Goal: Contribute content

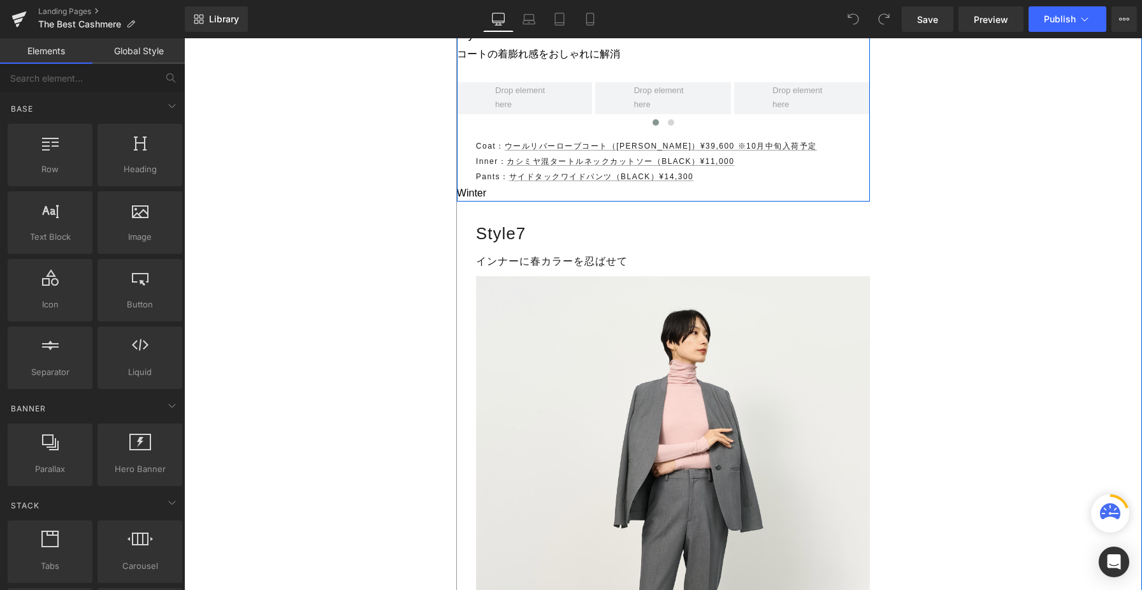
scroll to position [9493, 0]
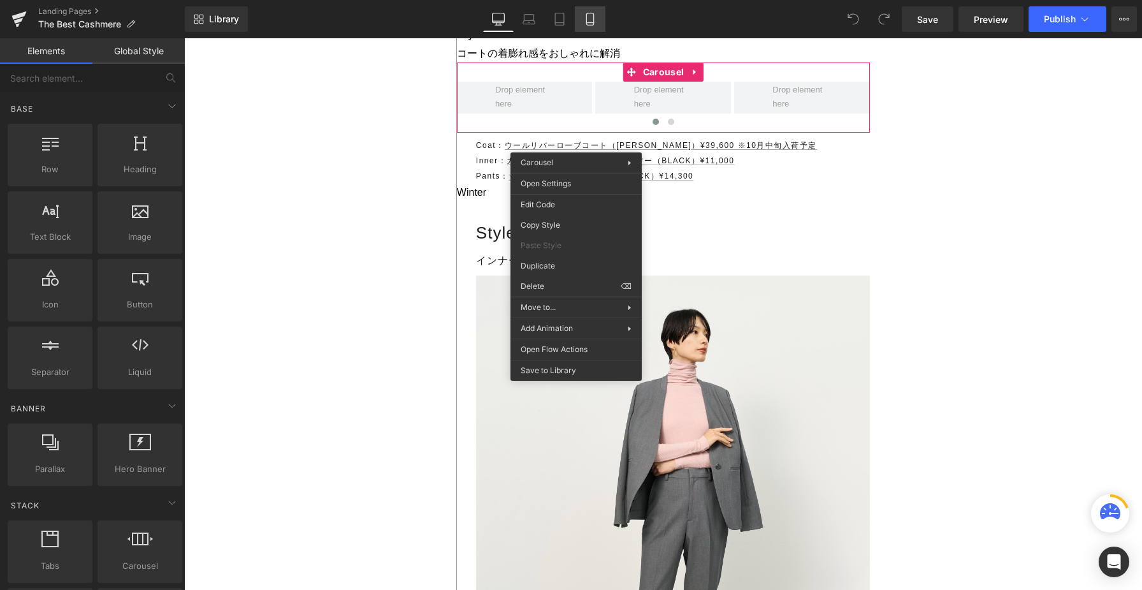
click at [593, 15] on icon at bounding box center [590, 19] width 13 height 13
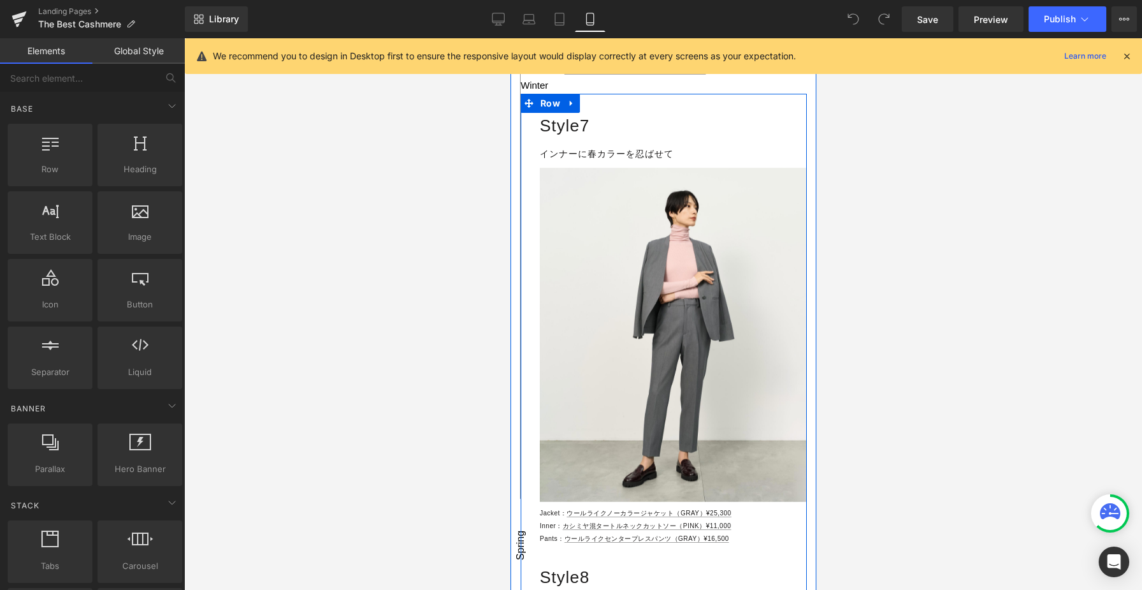
scroll to position [6920, 0]
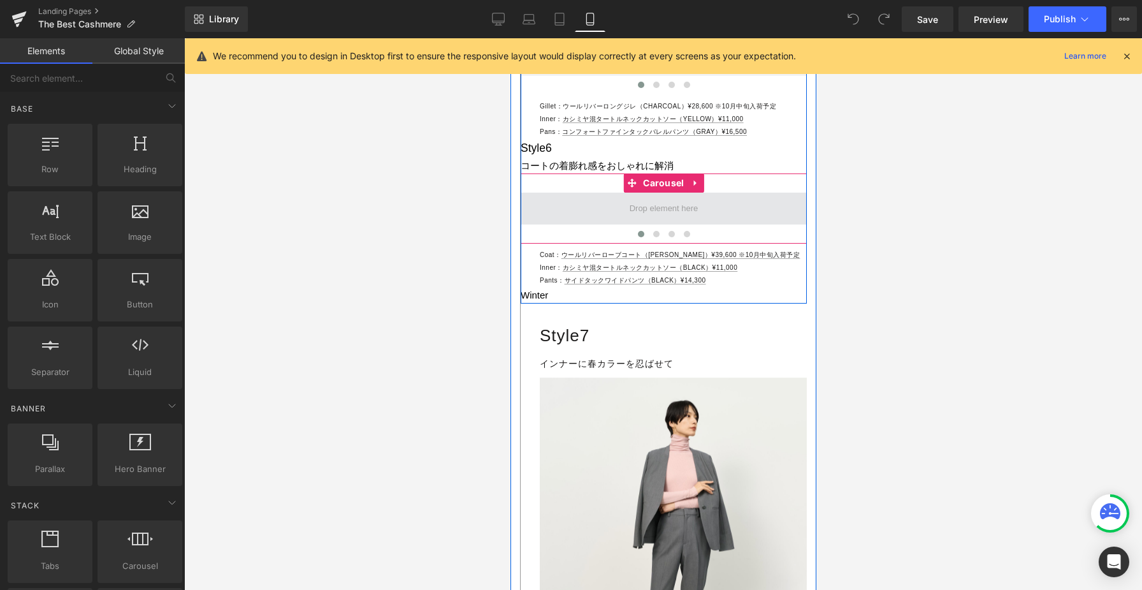
click at [636, 219] on span at bounding box center [664, 208] width 78 height 20
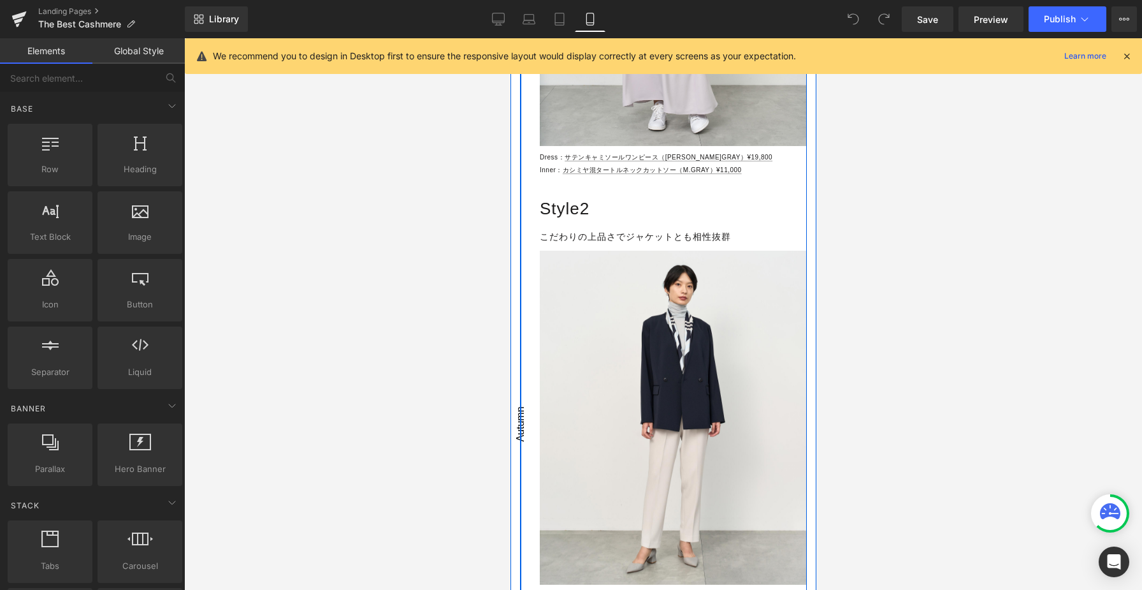
scroll to position [5568, 0]
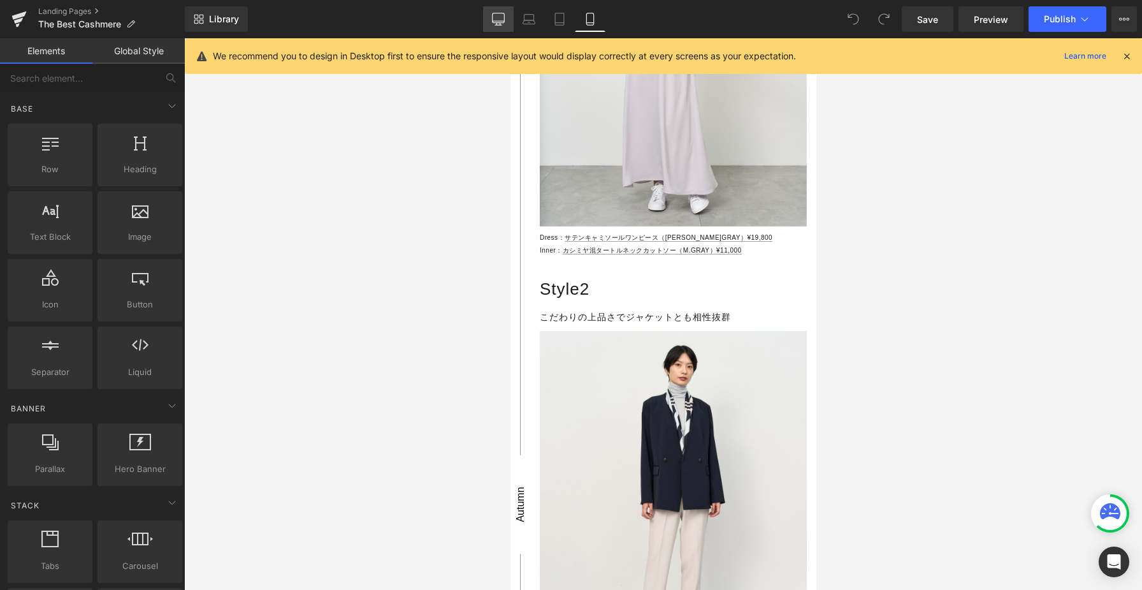
click at [498, 18] on icon at bounding box center [498, 19] width 13 height 13
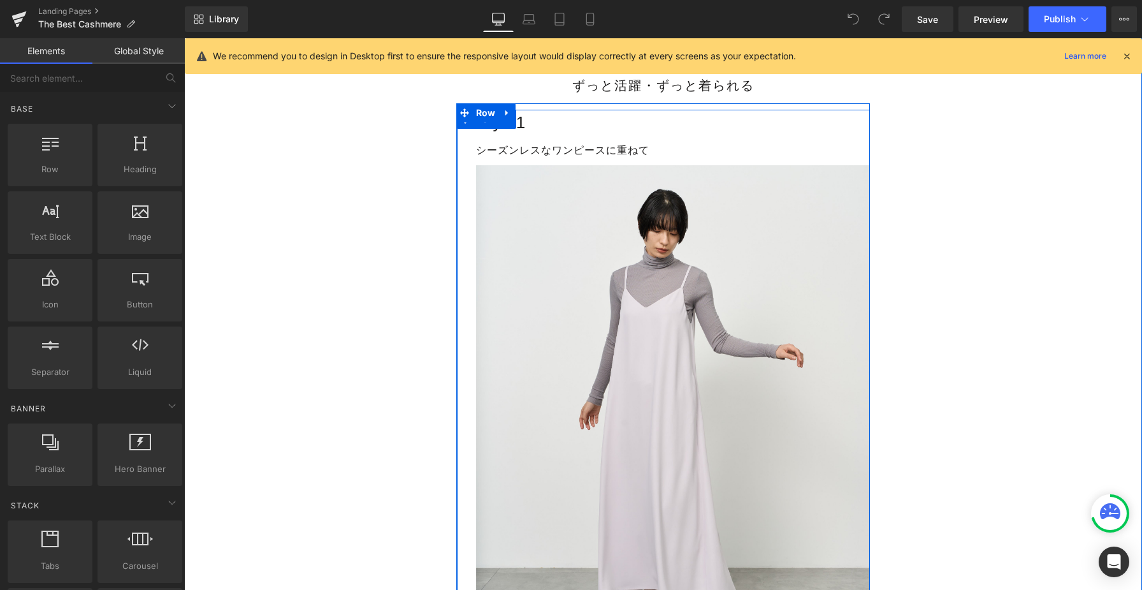
scroll to position [7251, 0]
click at [509, 131] on link at bounding box center [508, 121] width 17 height 19
click at [521, 126] on icon at bounding box center [524, 121] width 9 height 9
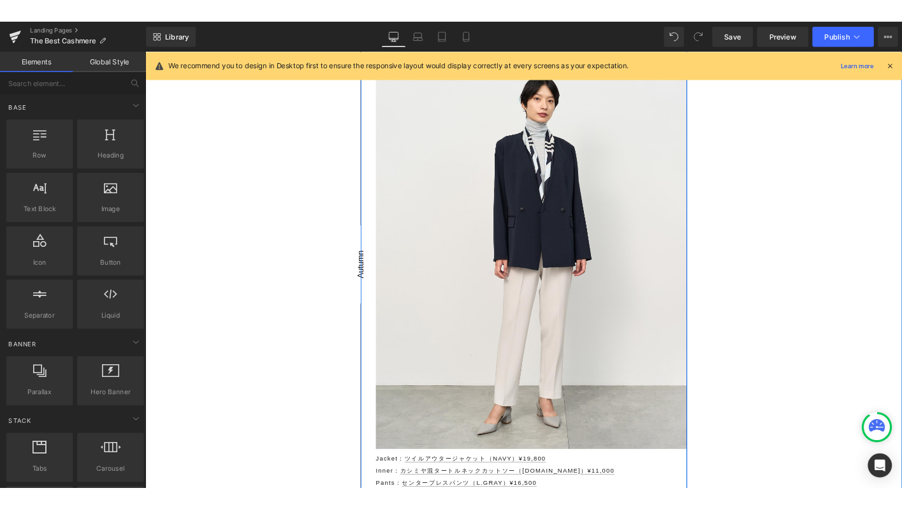
scroll to position [9832, 0]
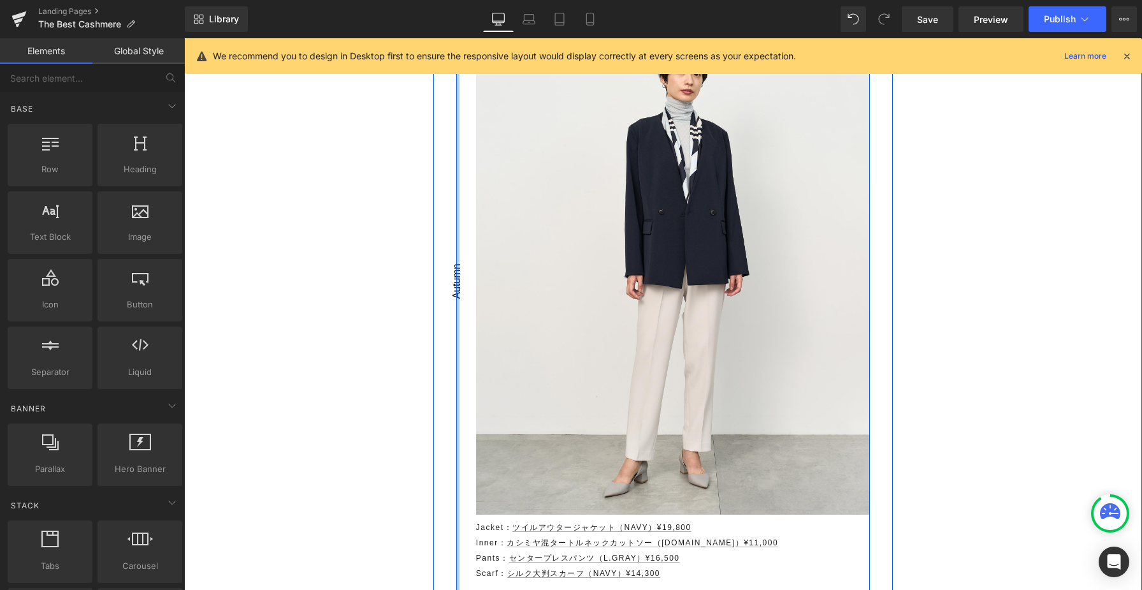
click at [456, 303] on div at bounding box center [457, 231] width 3 height 5412
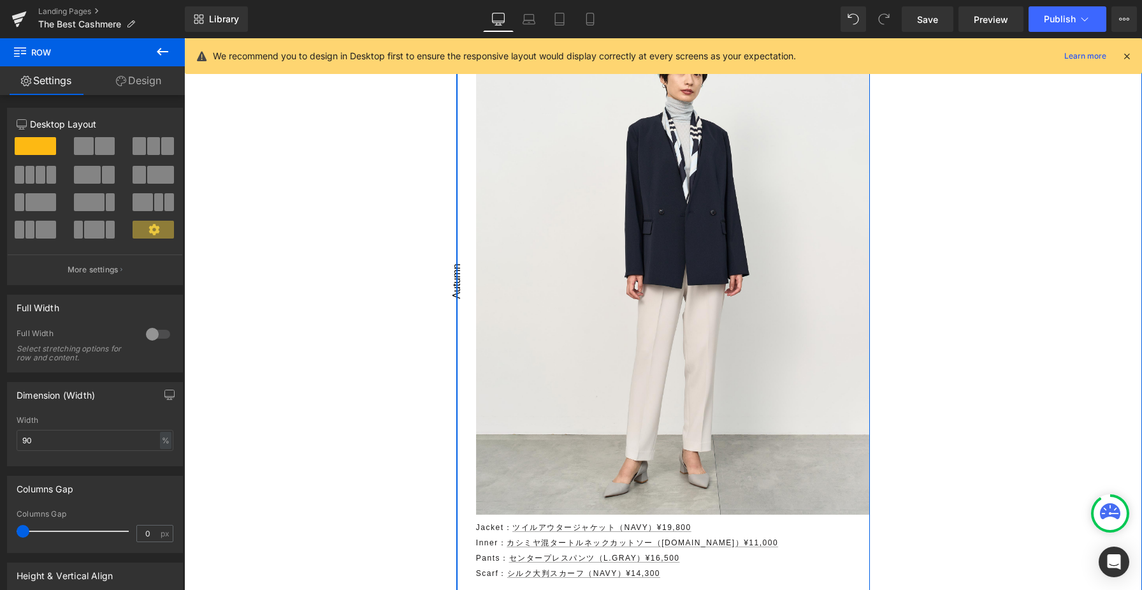
click at [460, 309] on span "Text Block" at bounding box center [456, 288] width 15 height 42
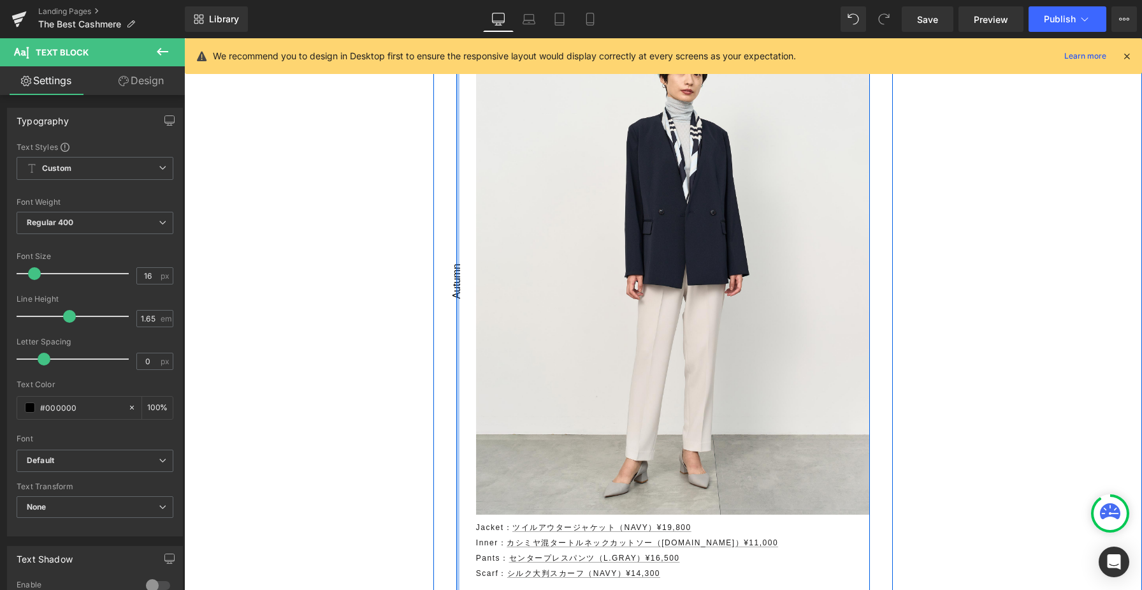
click at [458, 281] on div at bounding box center [457, 231] width 3 height 5412
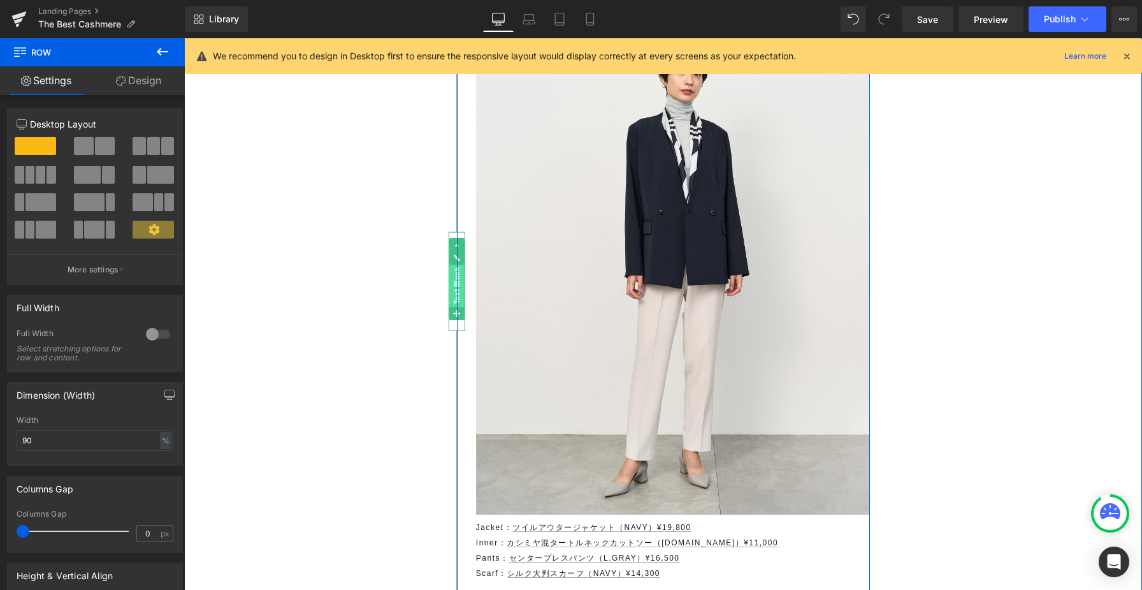
click at [461, 303] on span "Text Block" at bounding box center [456, 286] width 15 height 42
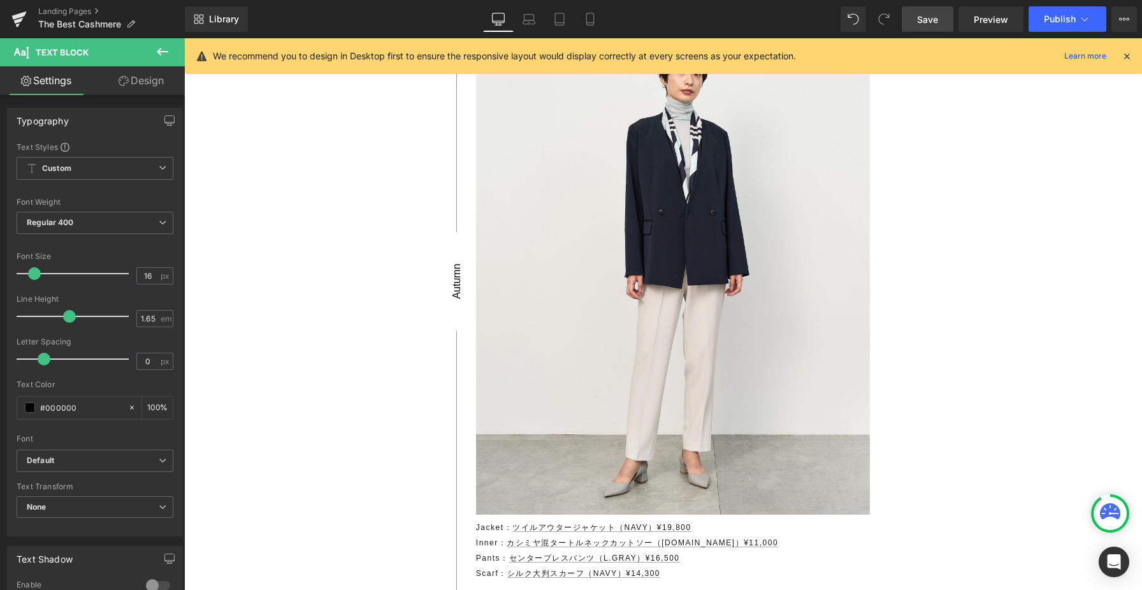
click at [932, 17] on span "Save" at bounding box center [927, 19] width 21 height 13
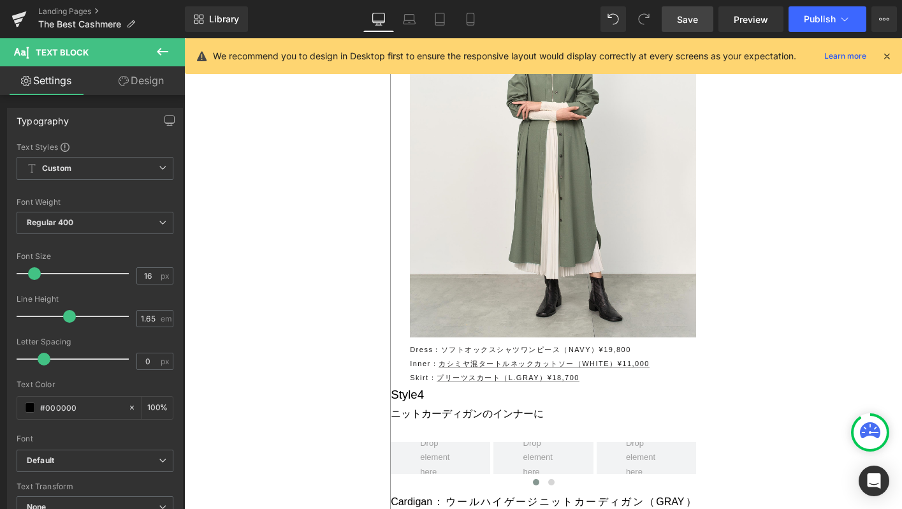
scroll to position [8537, 0]
